Goal: Task Accomplishment & Management: Manage account settings

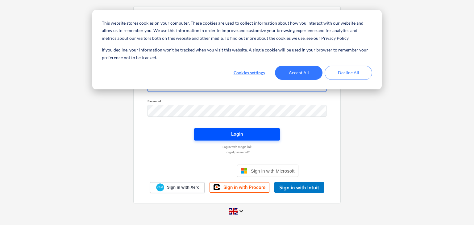
type input "[PERSON_NAME][EMAIL_ADDRESS][DOMAIN_NAME]"
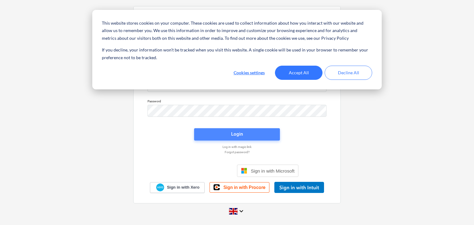
click at [251, 131] on span "Login" at bounding box center [236, 134] width 71 height 8
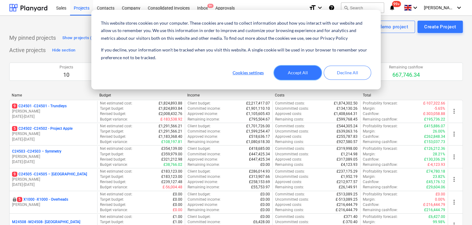
click at [308, 70] on button "Accept All" at bounding box center [298, 73] width 48 height 14
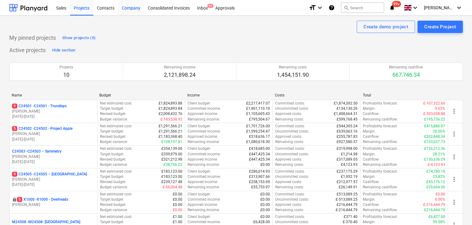
click at [130, 8] on div "Company" at bounding box center [131, 8] width 26 height 16
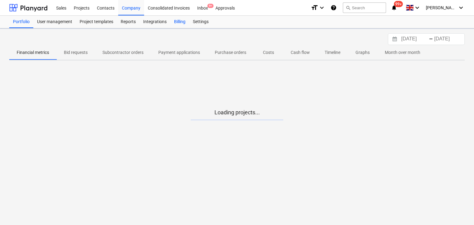
click at [179, 20] on div "Billing" at bounding box center [179, 22] width 19 height 12
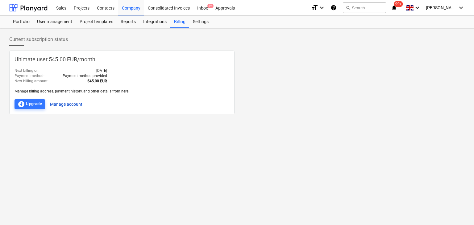
click at [66, 103] on button "Manage account" at bounding box center [66, 104] width 32 height 10
click at [180, 22] on div "Billing" at bounding box center [179, 22] width 19 height 12
click at [31, 101] on div "offline_bolt Upgrade" at bounding box center [30, 104] width 24 height 7
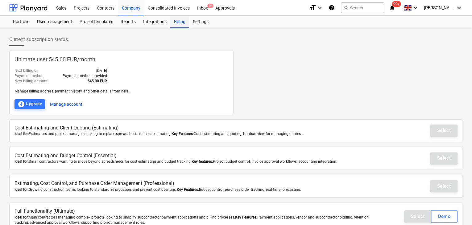
click at [178, 21] on div "Billing" at bounding box center [179, 22] width 19 height 12
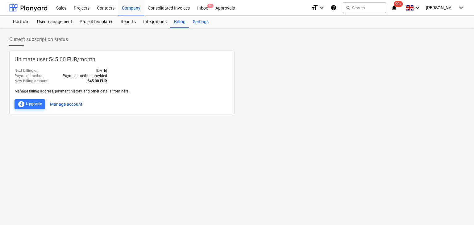
click at [200, 21] on div "Settings" at bounding box center [200, 22] width 23 height 12
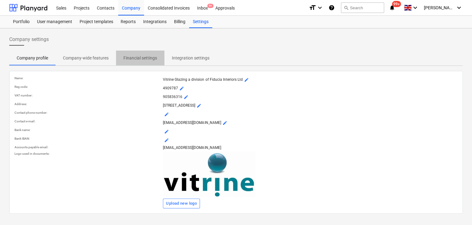
click at [136, 57] on p "Financial settings" at bounding box center [140, 58] width 34 height 6
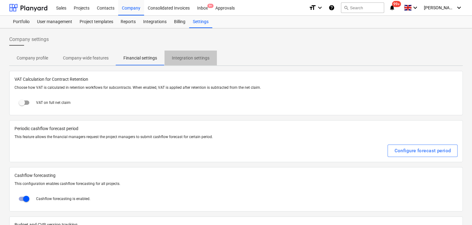
click at [188, 56] on p "Integration settings" at bounding box center [191, 58] width 38 height 6
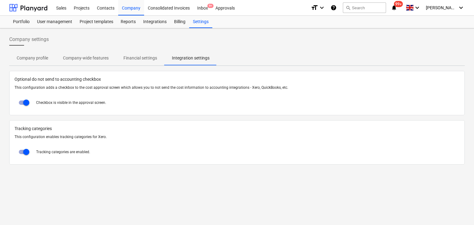
click at [84, 58] on p "Company-wide features" at bounding box center [86, 58] width 46 height 6
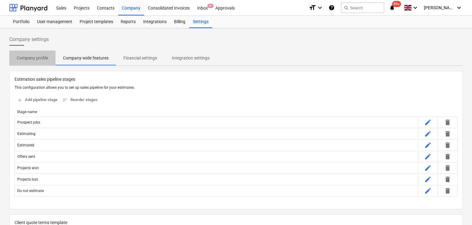
click at [31, 60] on p "Company profile" at bounding box center [32, 58] width 31 height 6
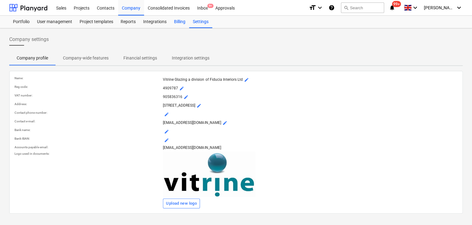
click at [178, 23] on div "Billing" at bounding box center [179, 22] width 19 height 12
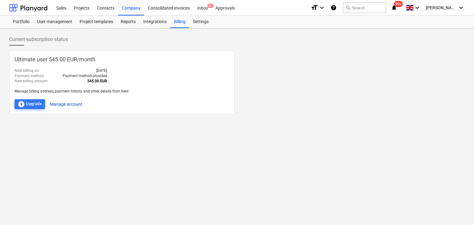
click at [74, 103] on button "Manage account" at bounding box center [66, 104] width 32 height 10
